Goal: Transaction & Acquisition: Obtain resource

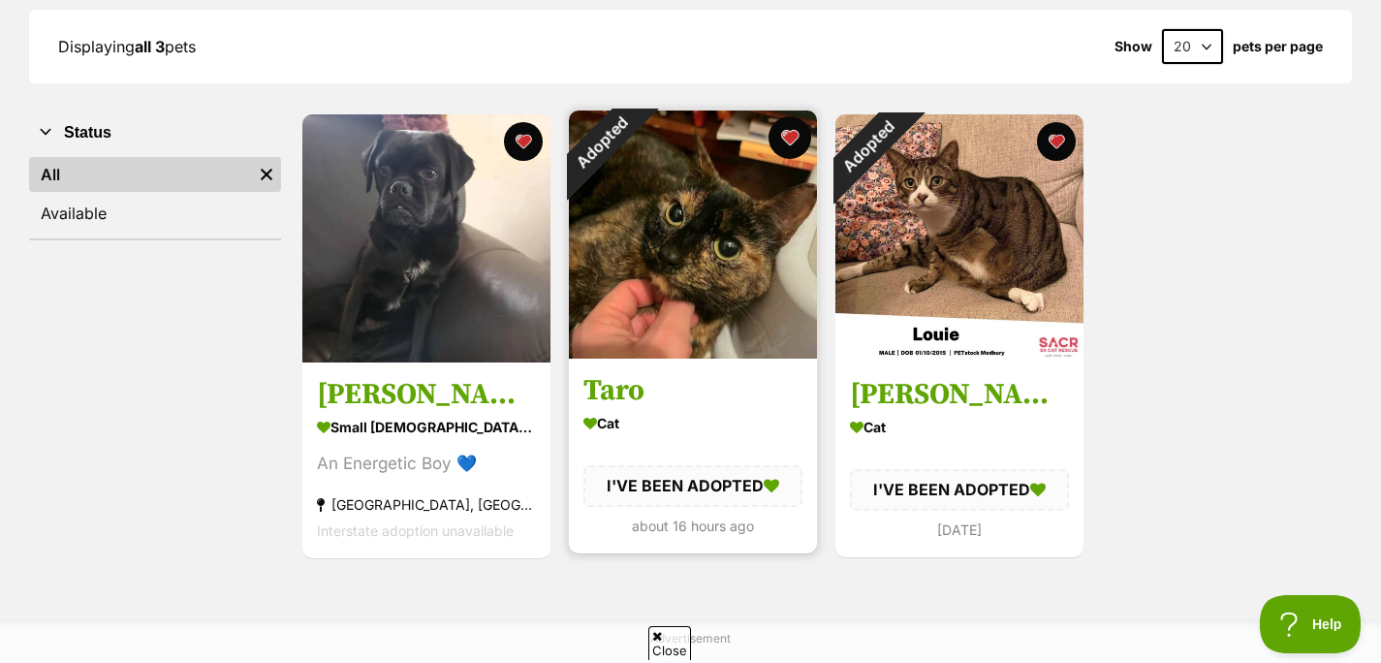
click at [786, 159] on button "favourite" at bounding box center [790, 137] width 43 height 43
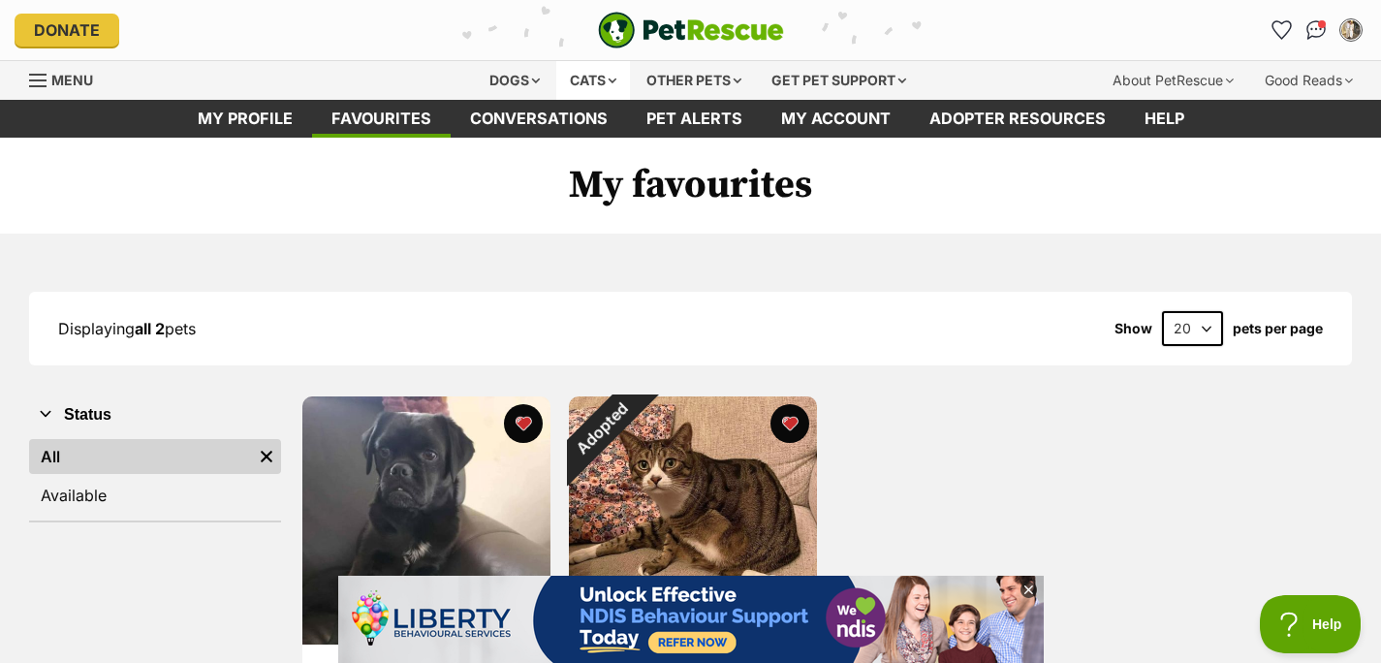
click at [567, 100] on div "Cats" at bounding box center [593, 80] width 74 height 39
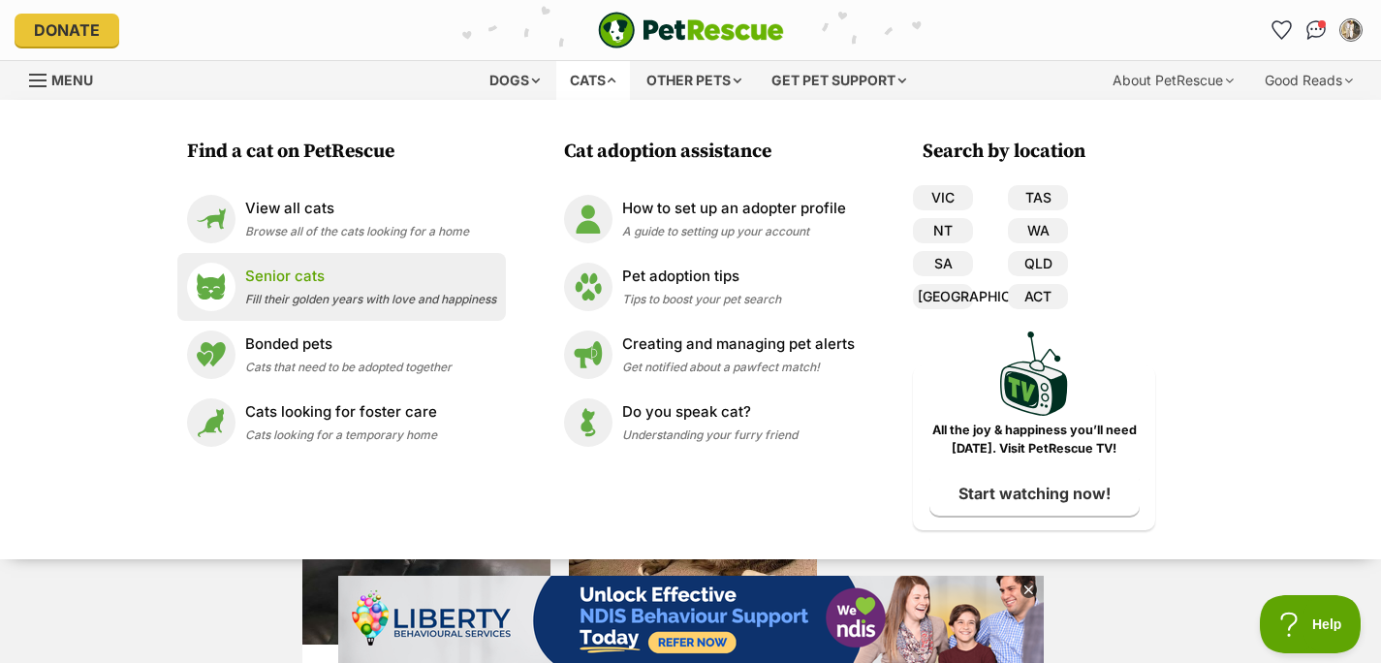
click at [311, 306] on span "Fill their golden years with love and happiness" at bounding box center [370, 299] width 251 height 15
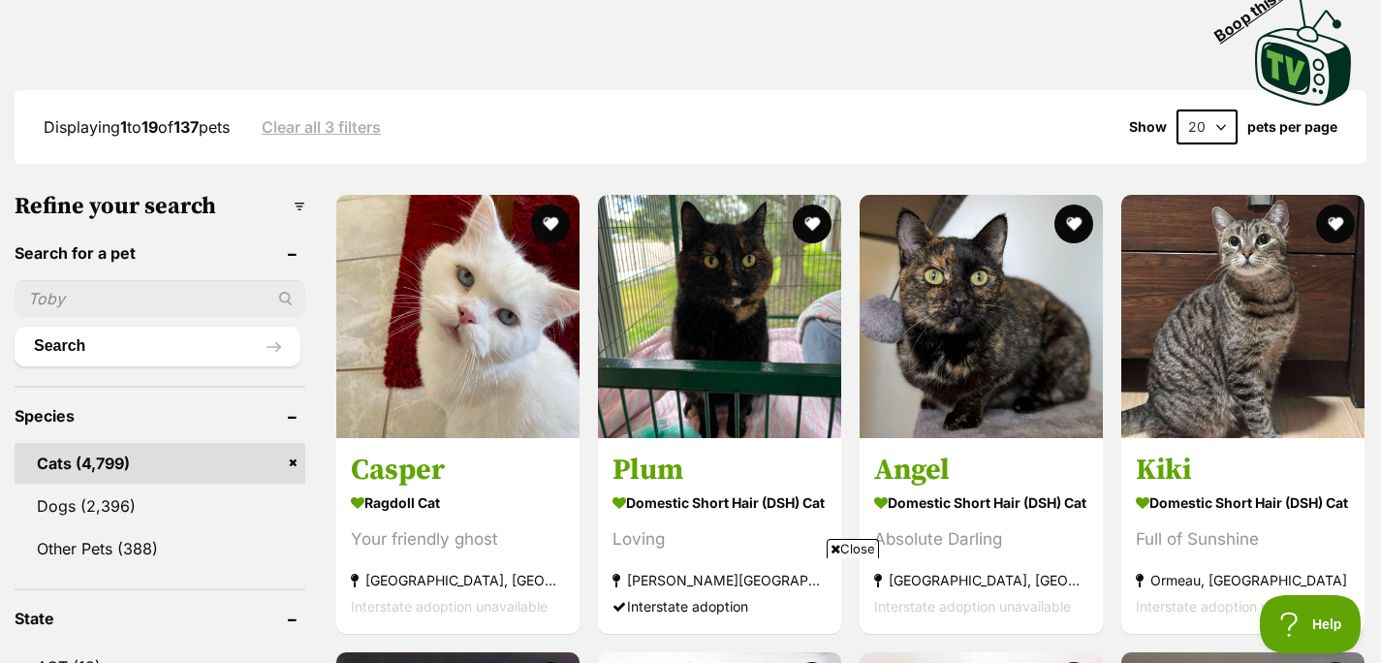
scroll to position [160, 0]
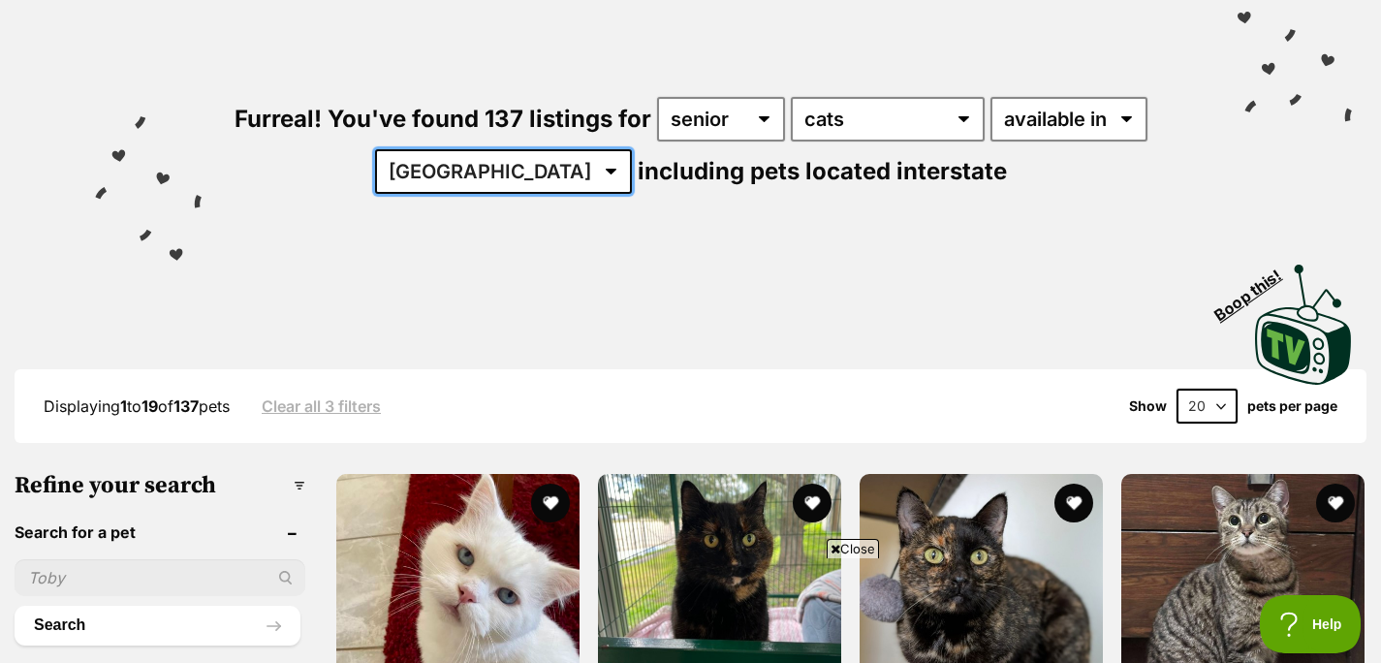
click at [632, 194] on select "[GEOGRAPHIC_DATA] [GEOGRAPHIC_DATA] [GEOGRAPHIC_DATA] [GEOGRAPHIC_DATA] [GEOGRA…" at bounding box center [503, 171] width 257 height 45
select select "SA"
click at [632, 194] on select "Australia ACT NSW NT QLD SA TAS VIC WA" at bounding box center [503, 171] width 257 height 45
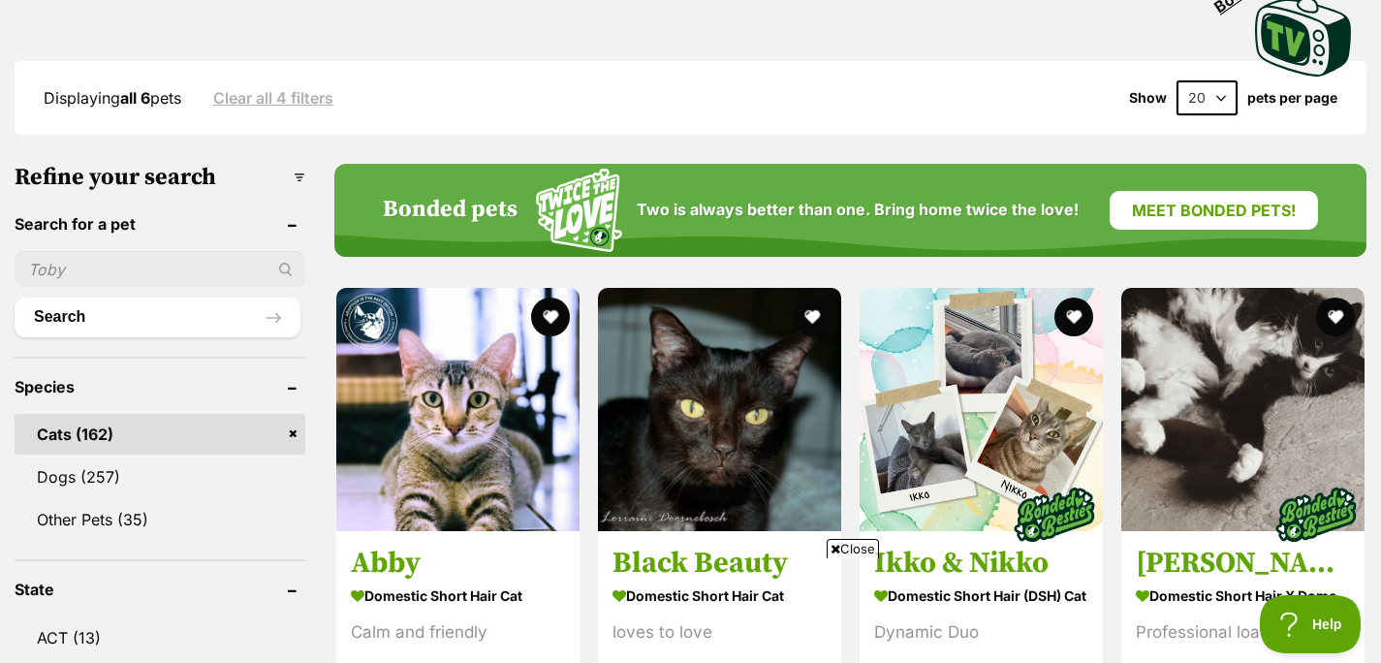
scroll to position [410, 0]
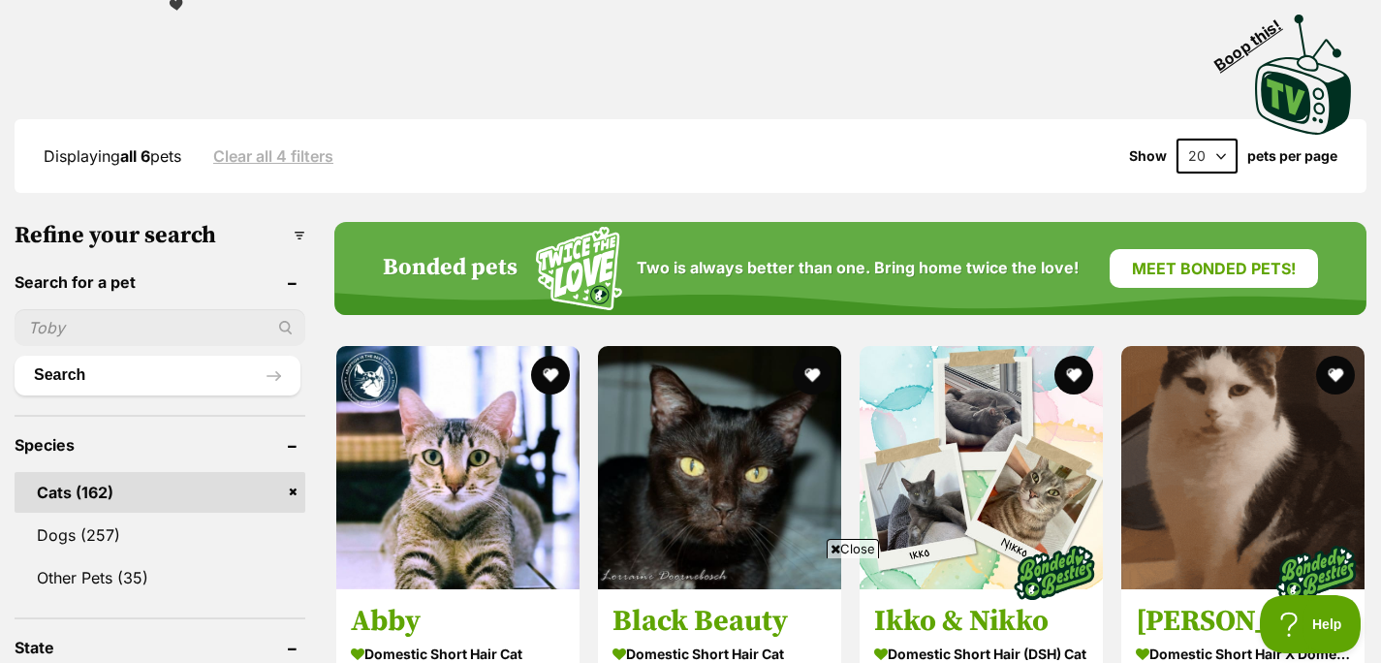
click at [180, 346] on input "text" at bounding box center [160, 327] width 291 height 37
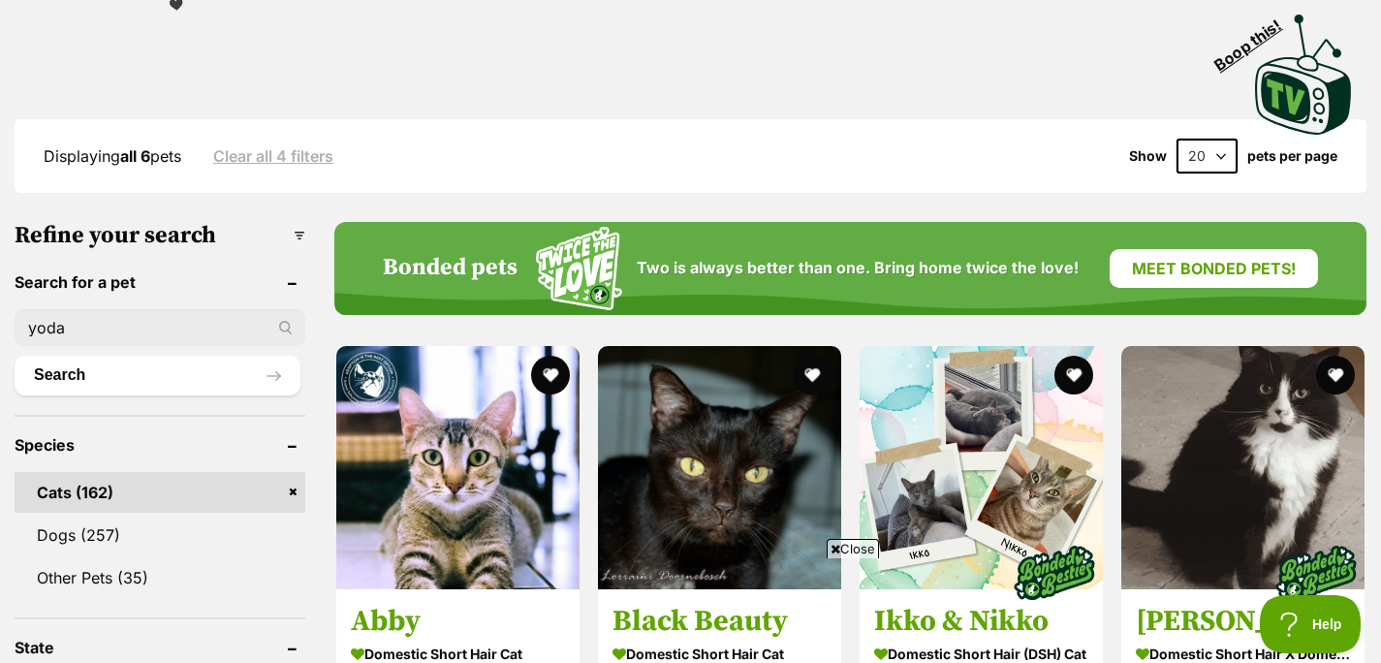
type input "yoda"
click at [15, 356] on button "Search" at bounding box center [158, 375] width 286 height 39
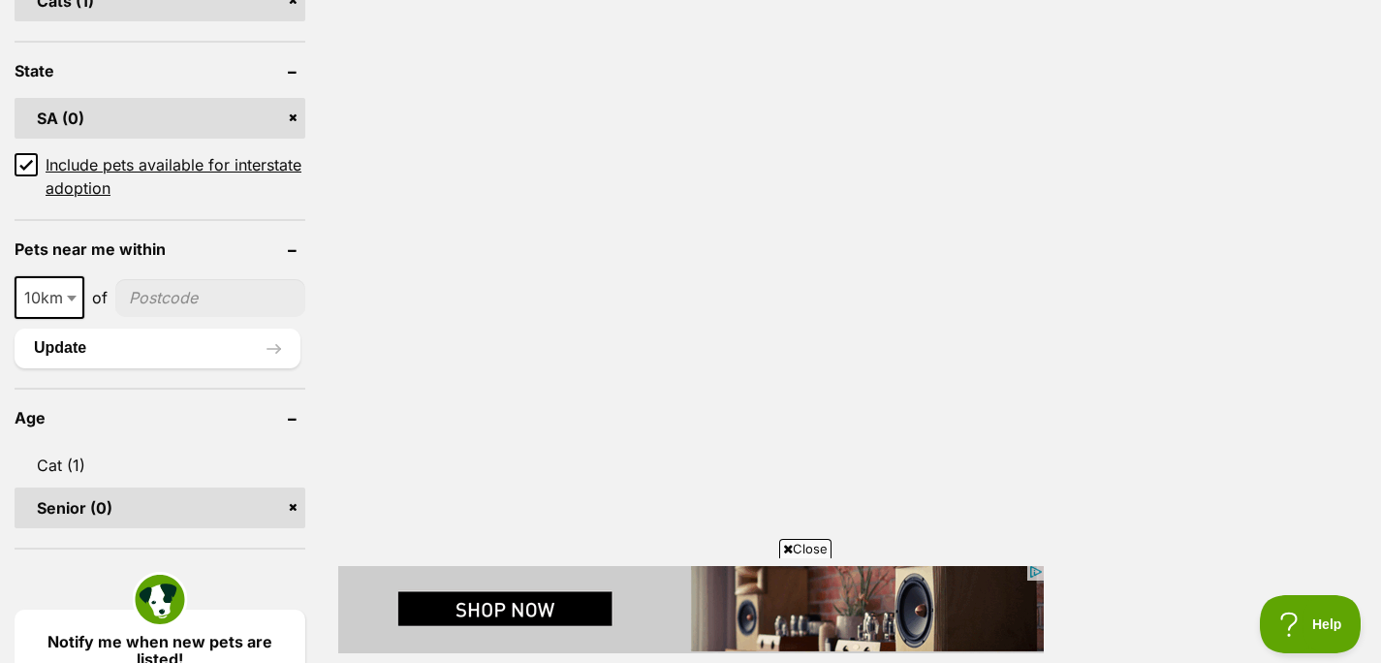
scroll to position [693, 0]
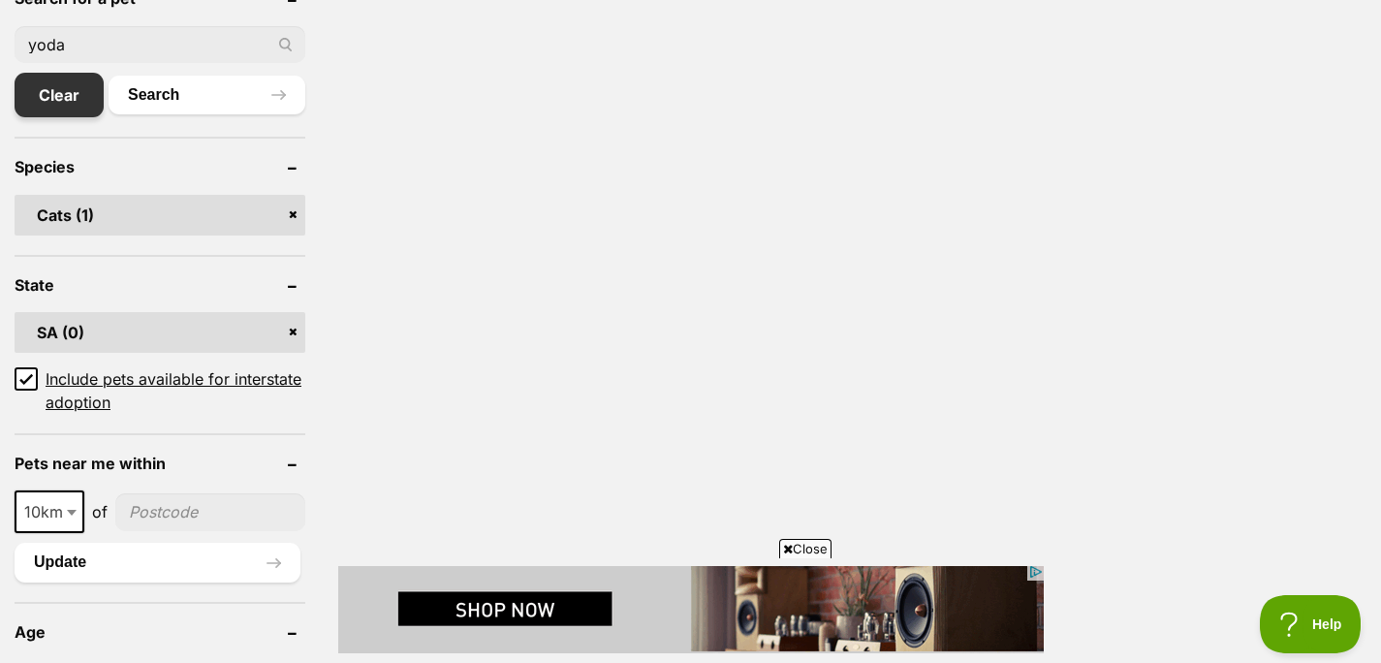
click at [84, 117] on link "Clear" at bounding box center [59, 95] width 89 height 45
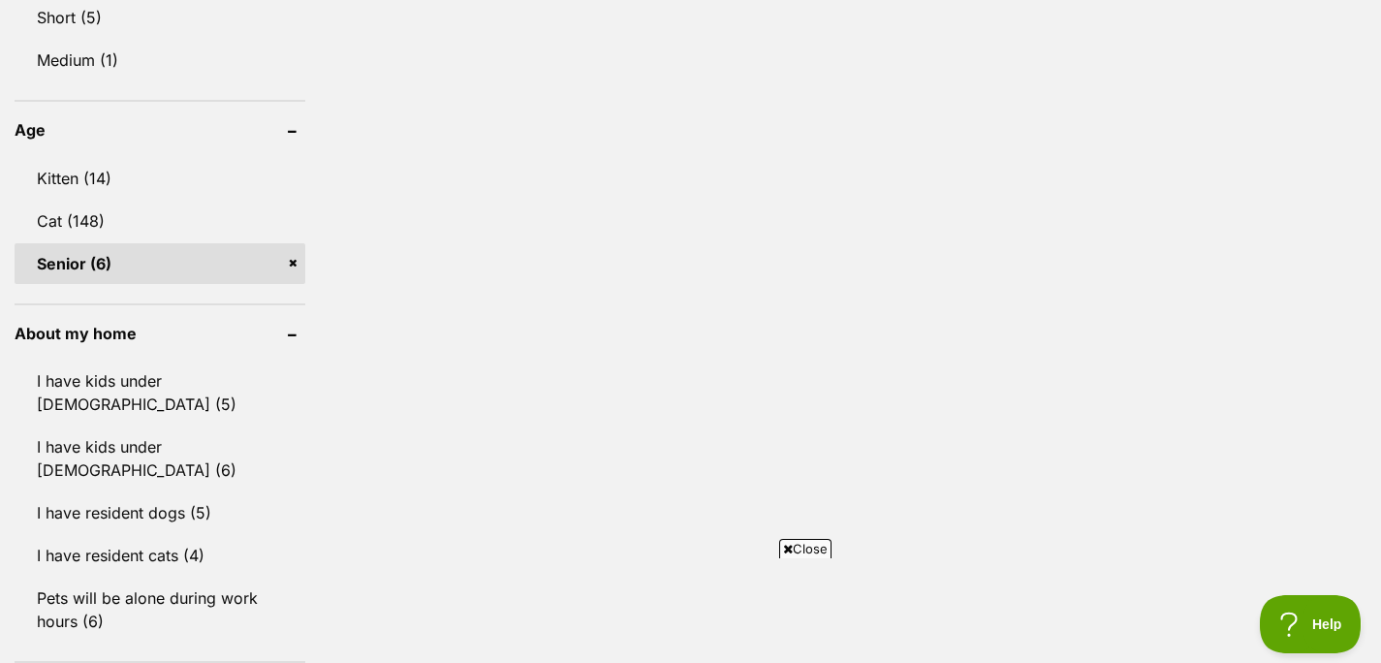
scroll to position [1956, 0]
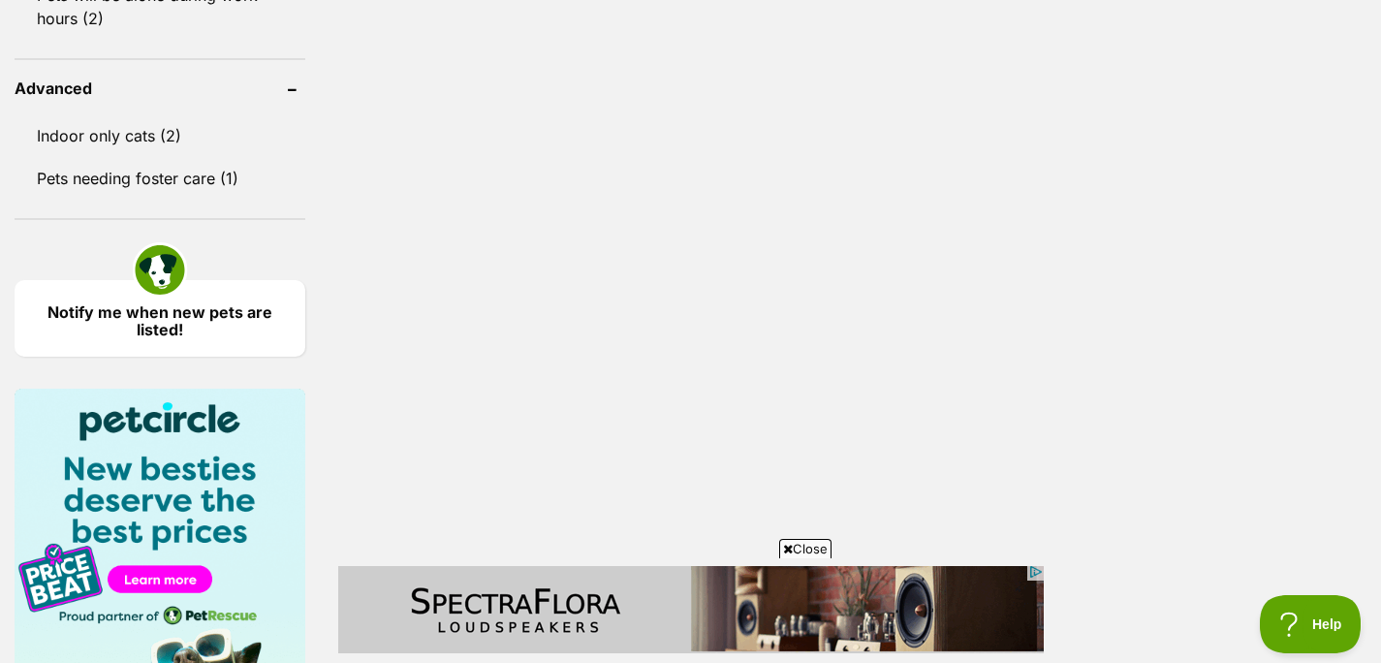
scroll to position [2579, 0]
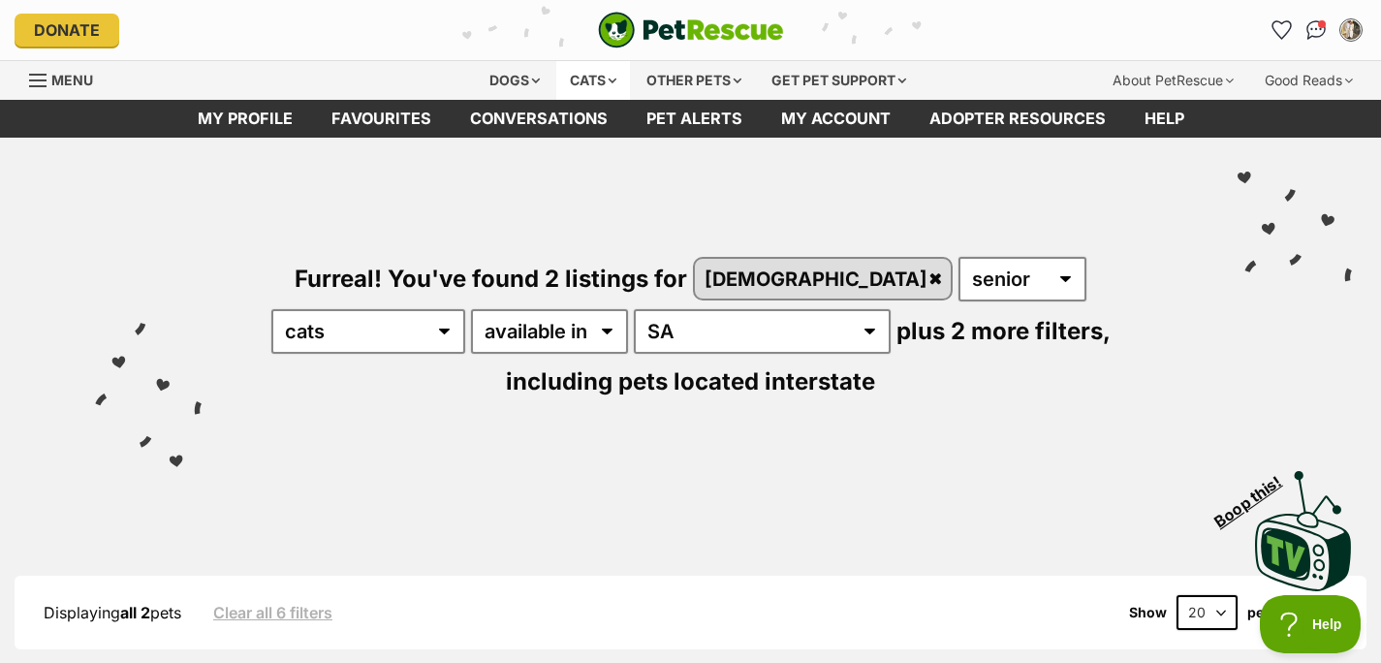
click at [556, 100] on div "Cats" at bounding box center [593, 80] width 74 height 39
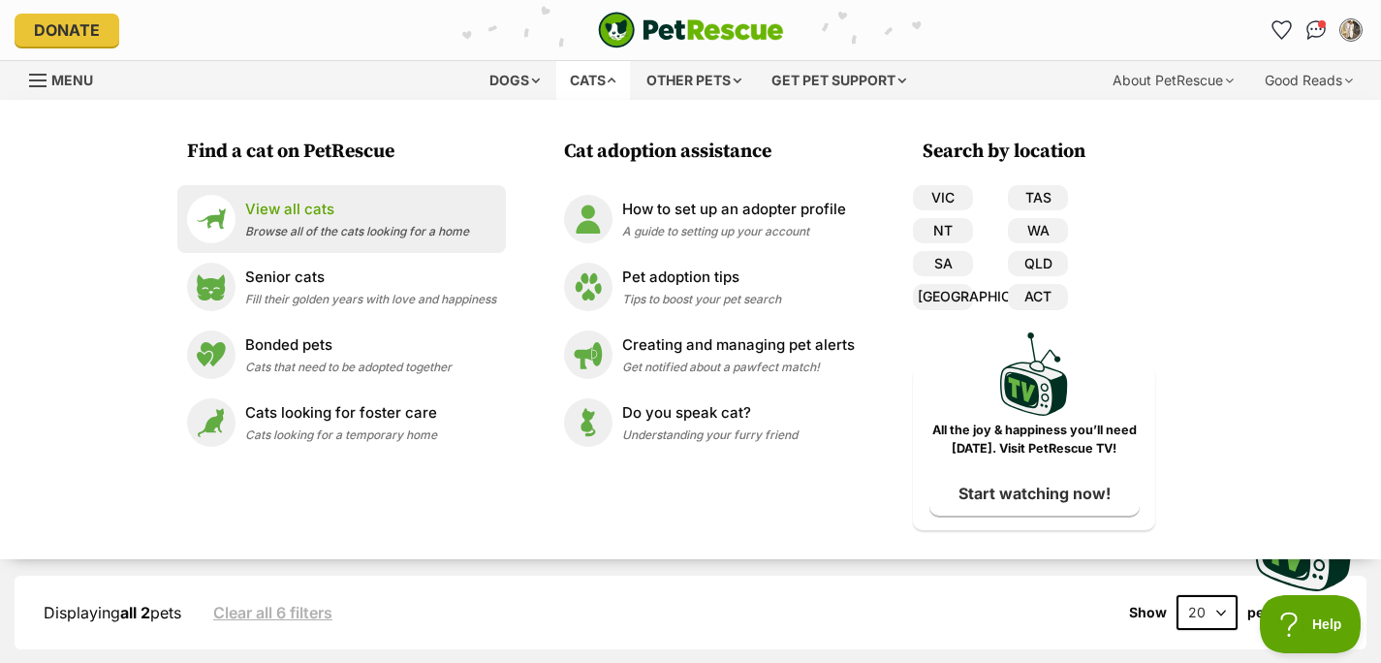
click at [343, 253] on li "View all cats Browse all of the cats looking for a home" at bounding box center [341, 219] width 329 height 68
click at [283, 221] on p "View all cats" at bounding box center [357, 210] width 224 height 22
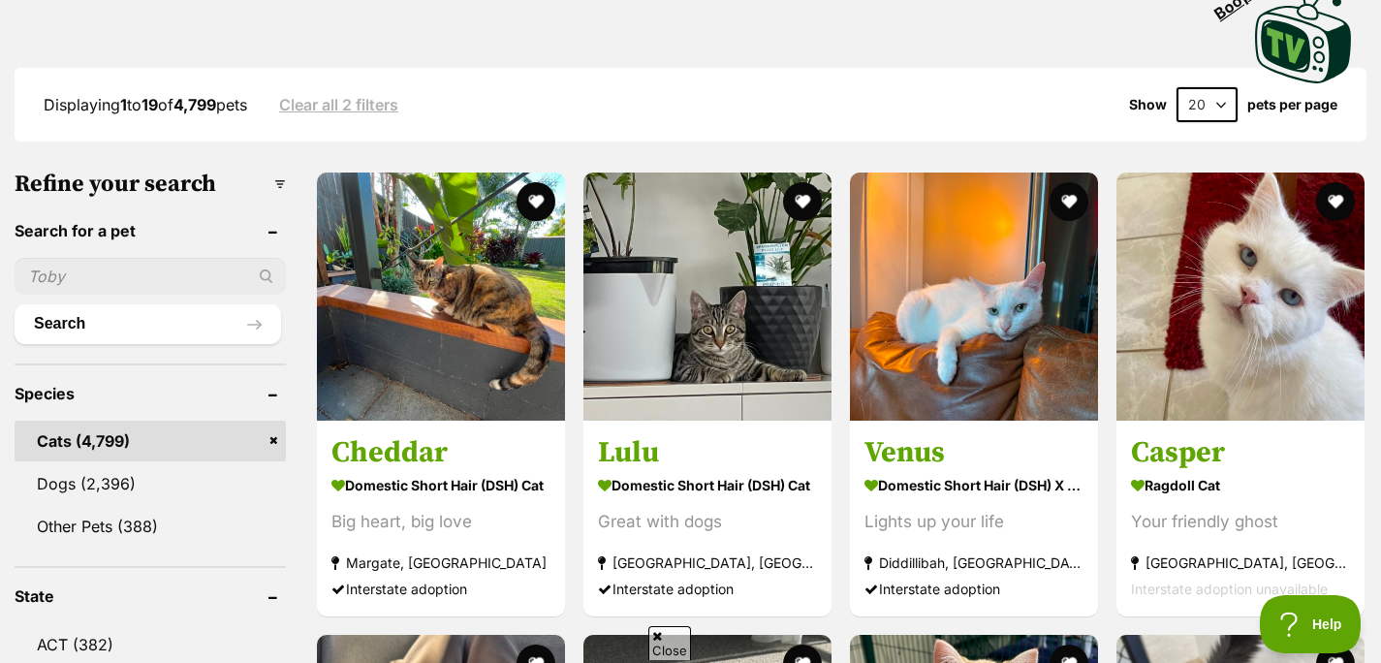
scroll to position [271, 0]
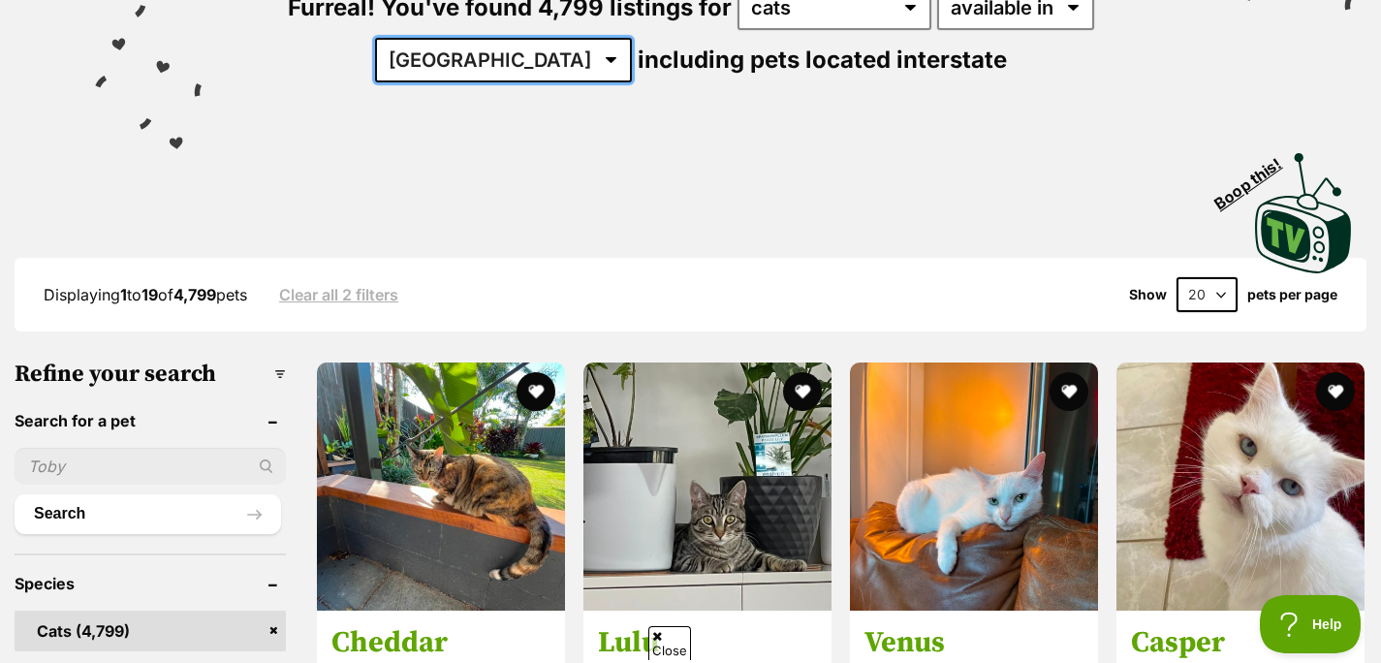
click at [506, 82] on select "Australia ACT NSW NT QLD SA TAS VIC WA" at bounding box center [503, 60] width 257 height 45
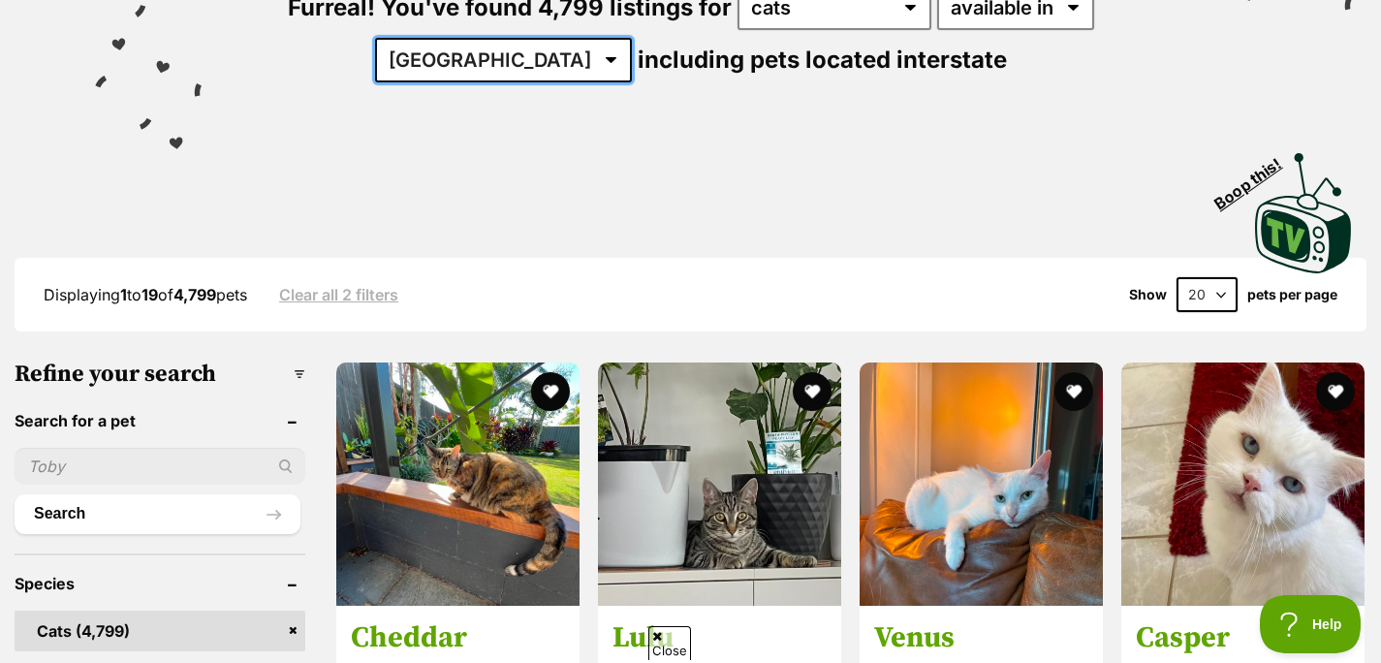
select select "SA"
click at [453, 82] on select "Australia ACT NSW NT QLD SA TAS VIC WA" at bounding box center [503, 60] width 257 height 45
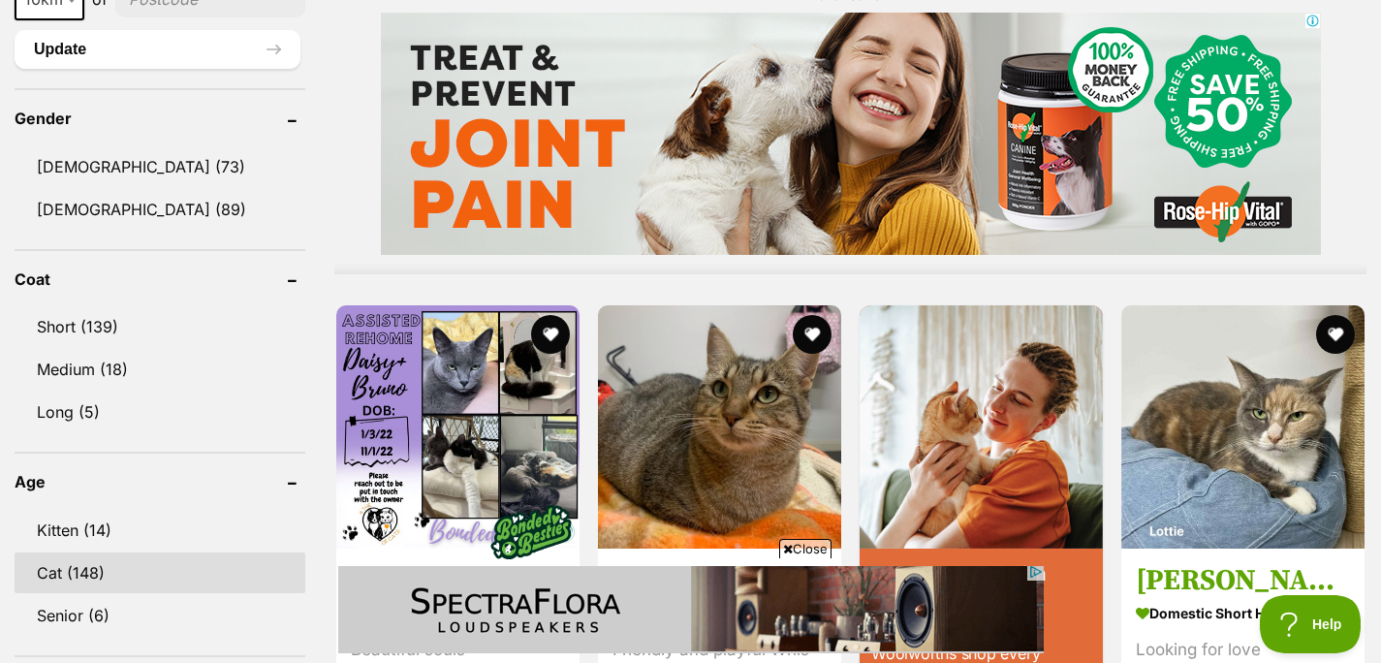
scroll to position [1582, 0]
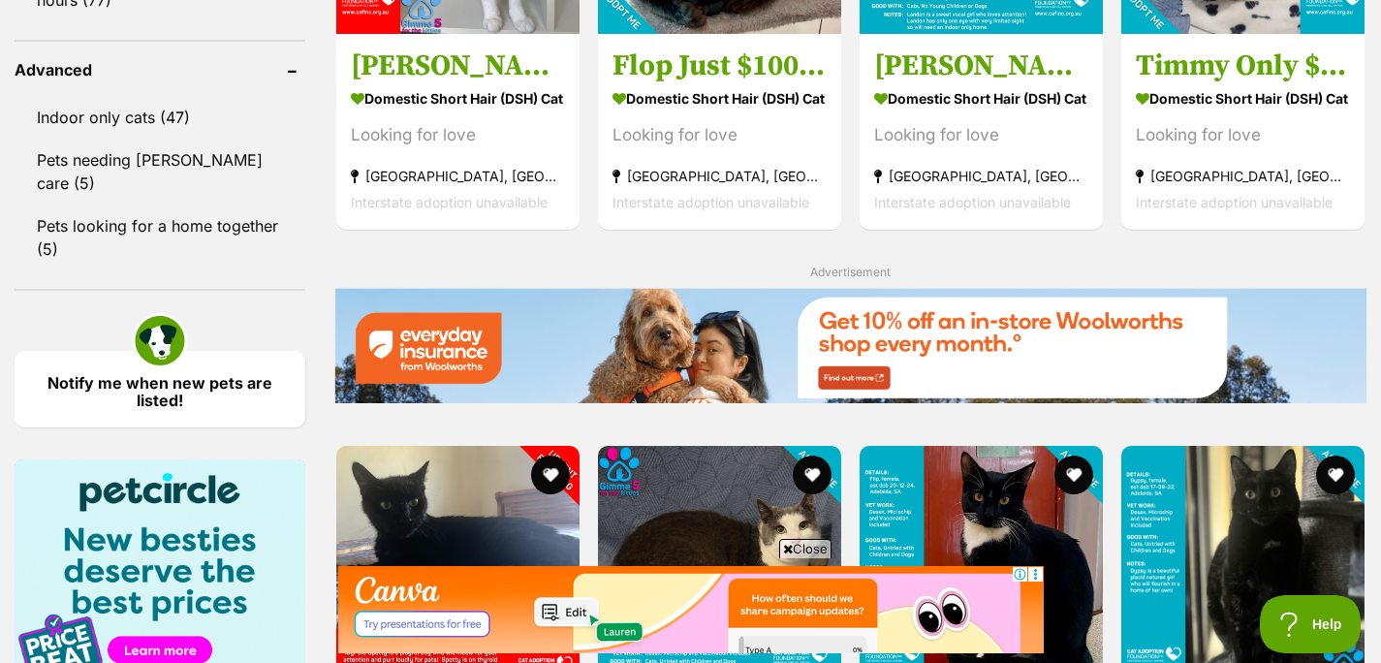
scroll to position [2602, 0]
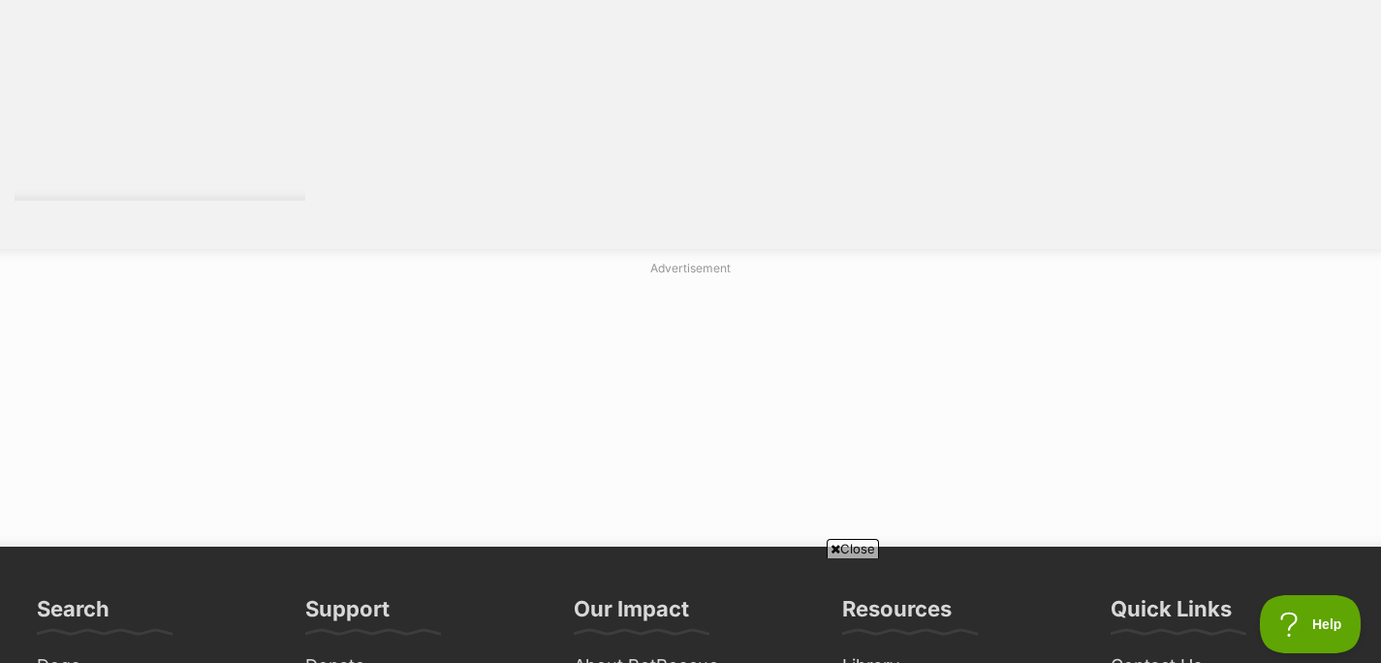
scroll to position [3996, 0]
